Goal: Task Accomplishment & Management: Complete application form

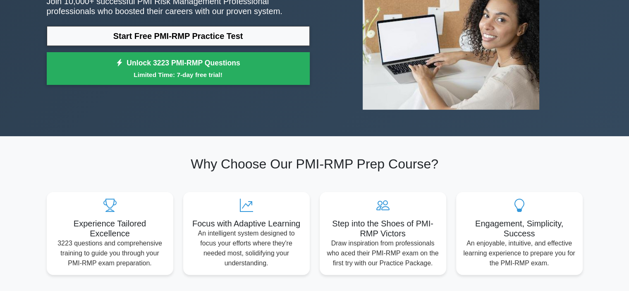
scroll to position [41, 0]
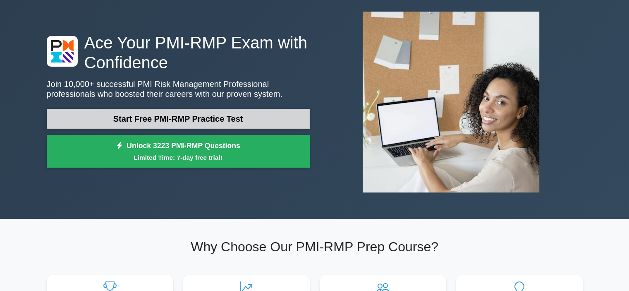
click at [191, 117] on link "Start Free PMI-RMP Practice Test" at bounding box center [178, 119] width 263 height 20
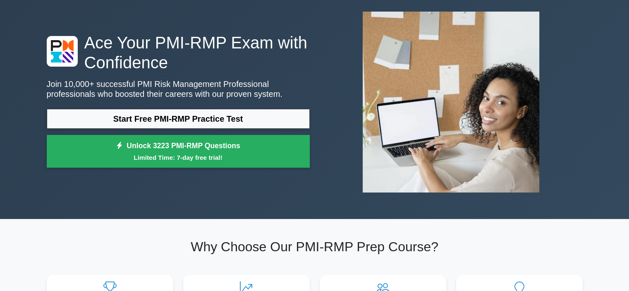
scroll to position [0, 0]
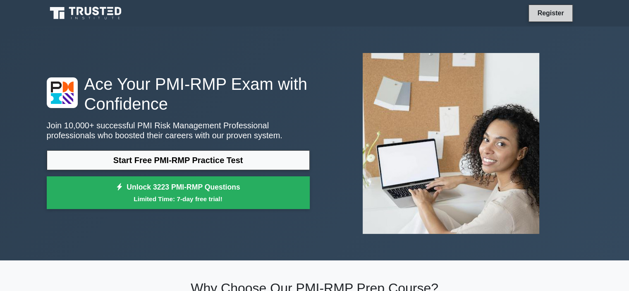
click at [552, 14] on link "Register" at bounding box center [550, 13] width 36 height 10
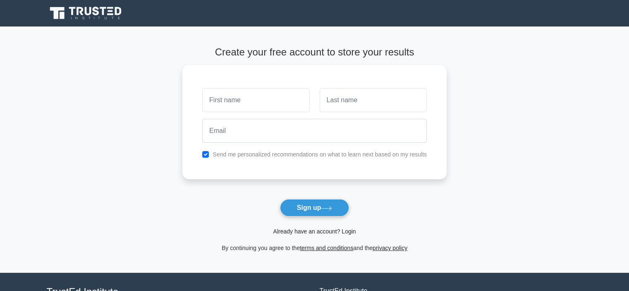
click at [313, 229] on link "Already have an account? Login" at bounding box center [314, 231] width 83 height 7
click at [224, 96] on input "text" at bounding box center [255, 98] width 107 height 24
type input "[PERSON_NAME]"
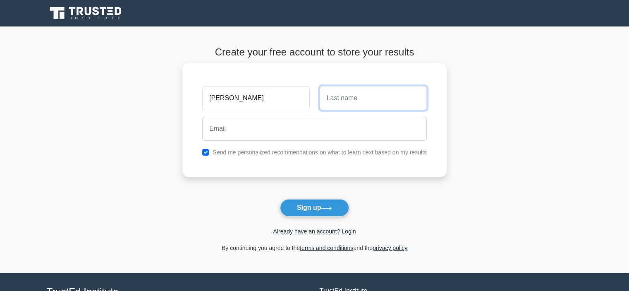
click at [323, 103] on input "text" at bounding box center [373, 98] width 107 height 24
type input "[PERSON_NAME]"
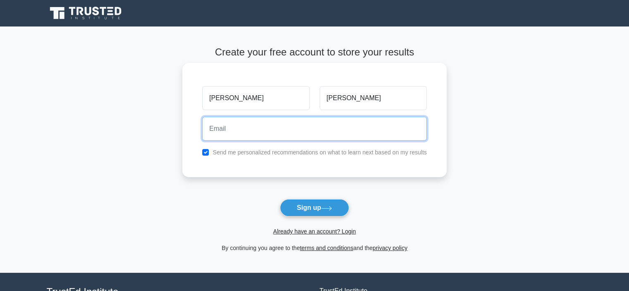
click at [209, 131] on input "email" at bounding box center [314, 129] width 225 height 24
click at [217, 132] on input "email" at bounding box center [314, 129] width 225 height 24
